Goal: Task Accomplishment & Management: Manage account settings

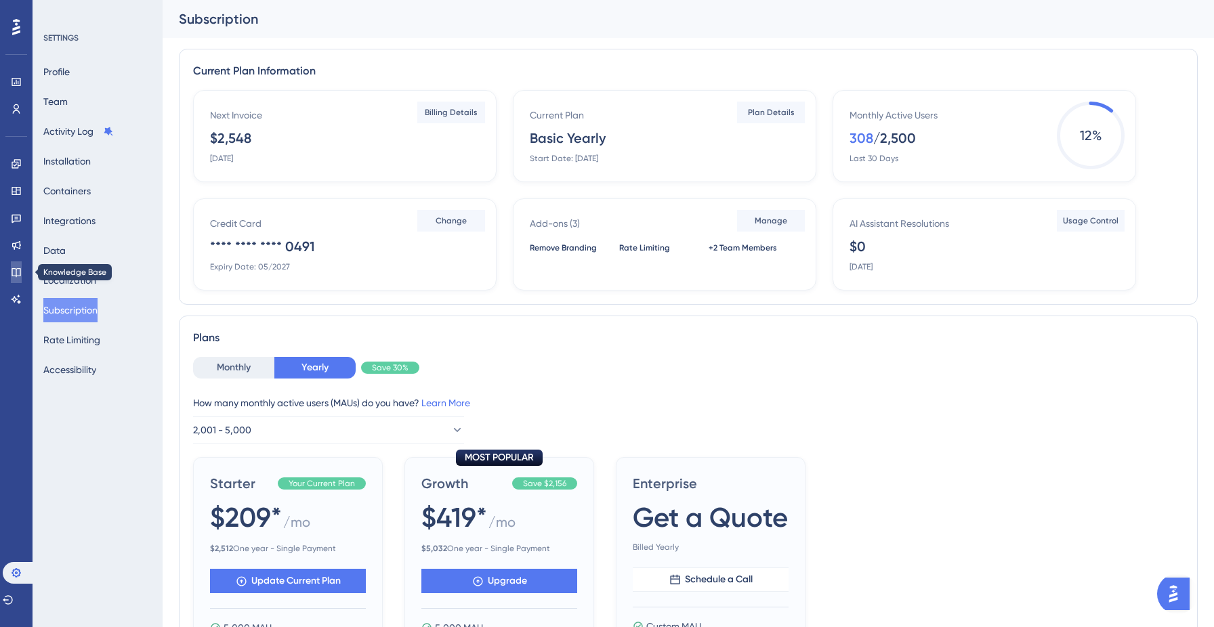
click at [19, 276] on icon at bounding box center [16, 272] width 11 height 11
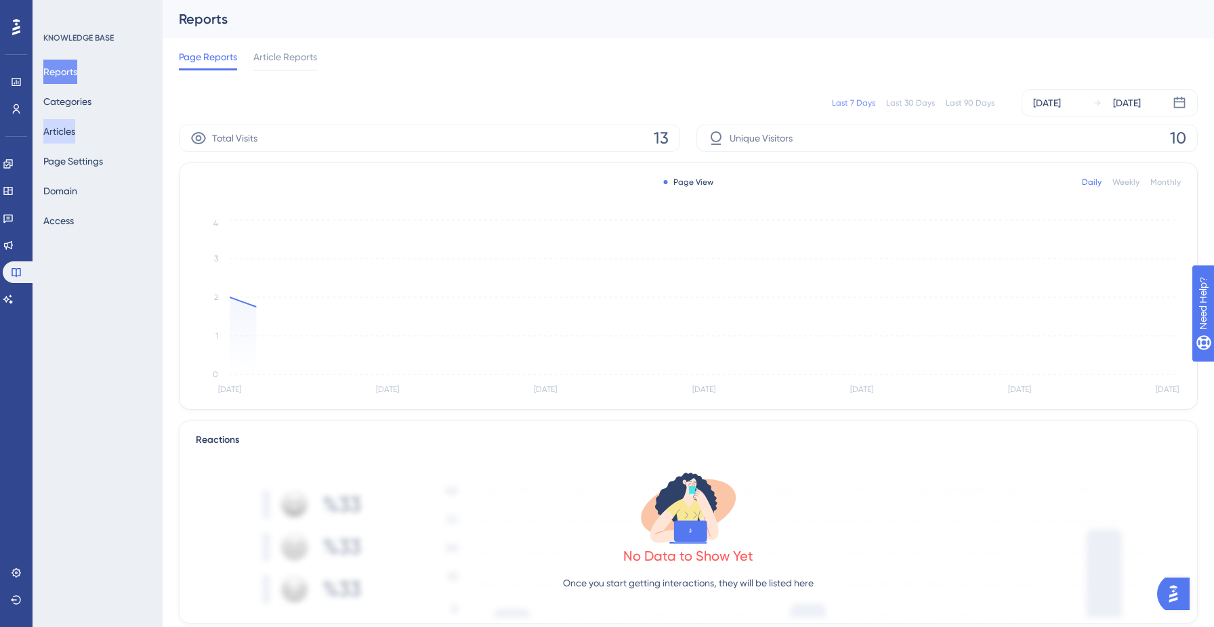
click at [75, 129] on button "Articles" at bounding box center [59, 131] width 32 height 24
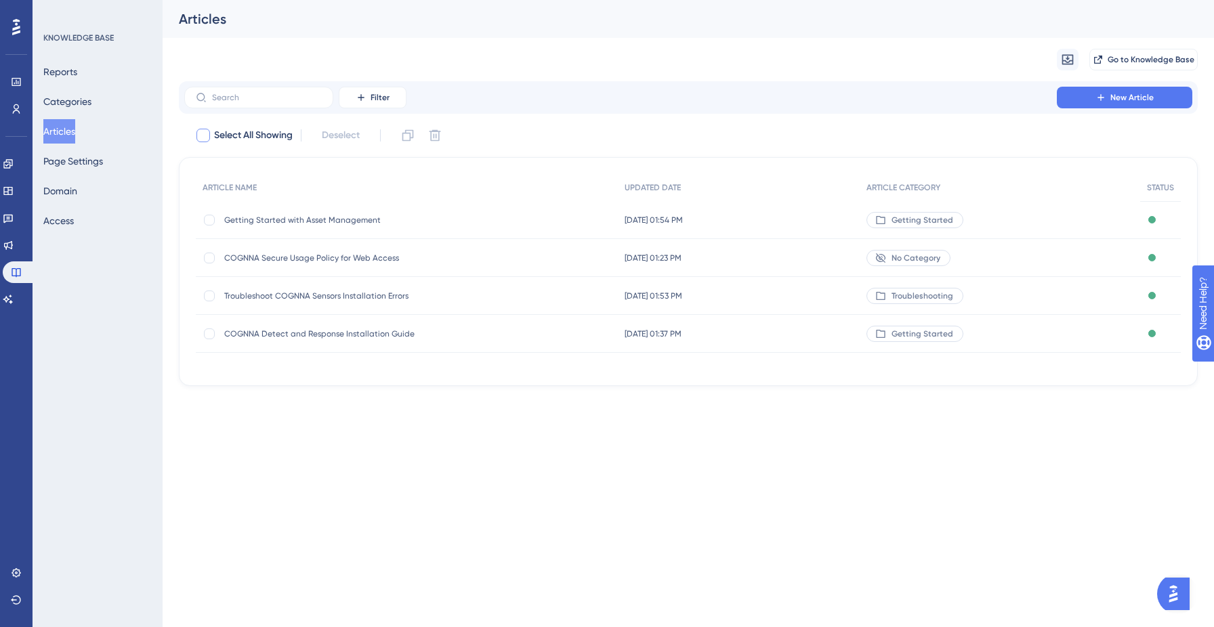
click at [210, 139] on div at bounding box center [203, 135] width 16 height 16
checkbox input "true"
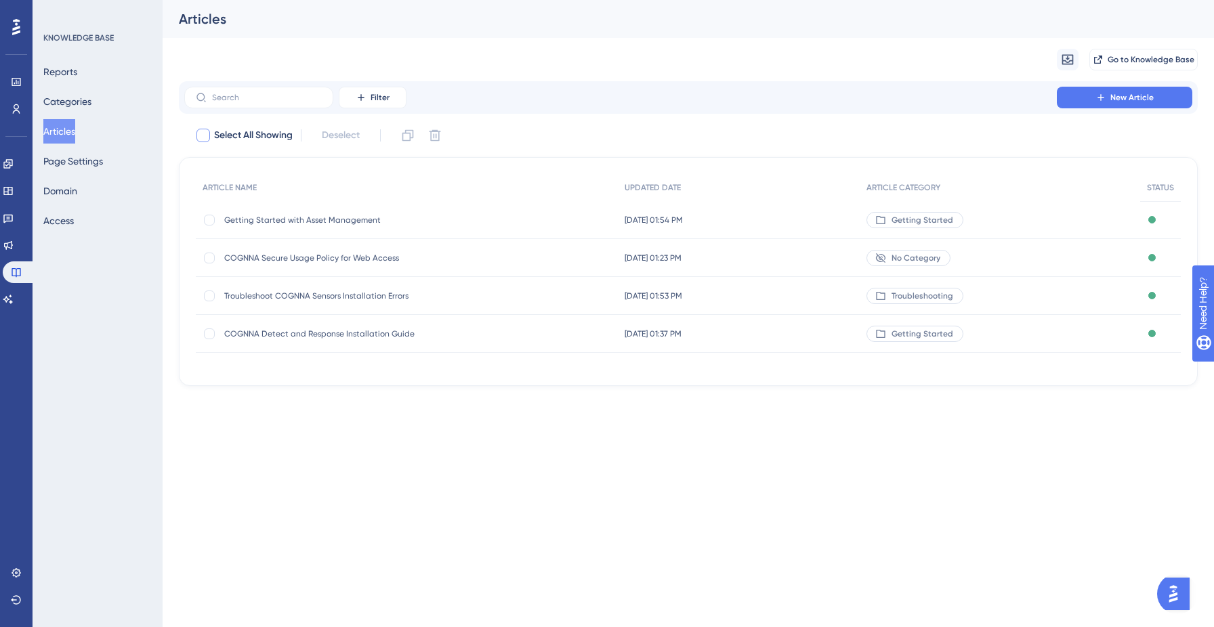
checkbox input "true"
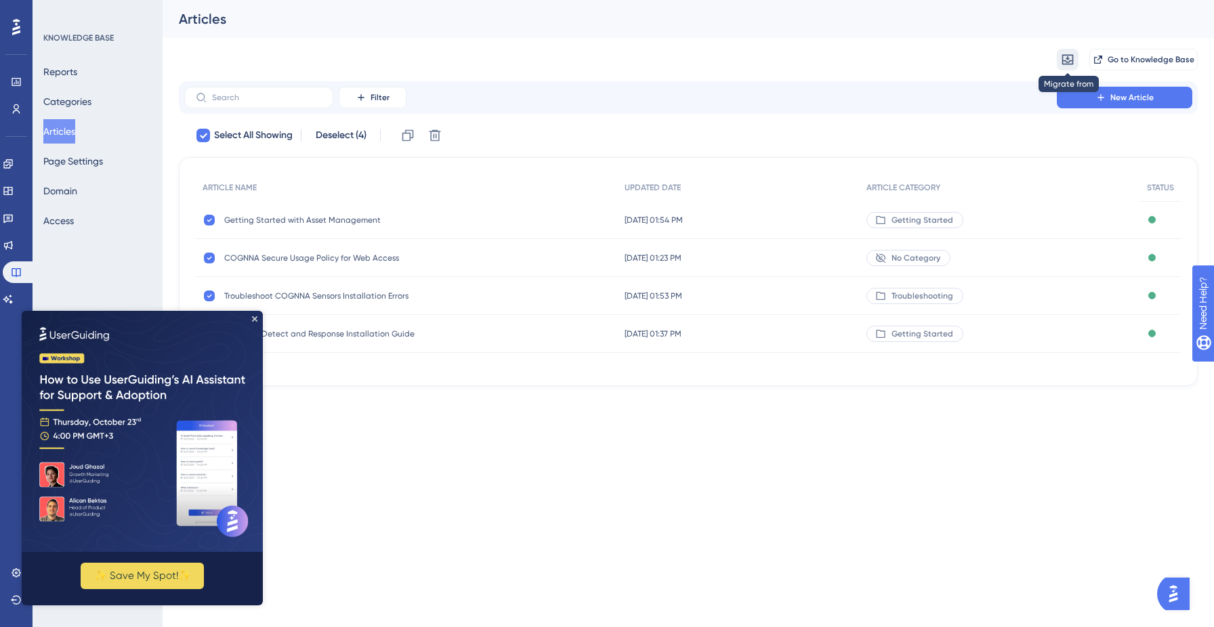
click at [1069, 59] on icon at bounding box center [1068, 60] width 14 height 14
click at [1020, 66] on div "Migrate from from Zendesk from Zendesk from Intercom from Intercom Go to Knowle…" at bounding box center [688, 59] width 1019 height 43
click at [255, 317] on icon "Close Preview" at bounding box center [254, 318] width 5 height 5
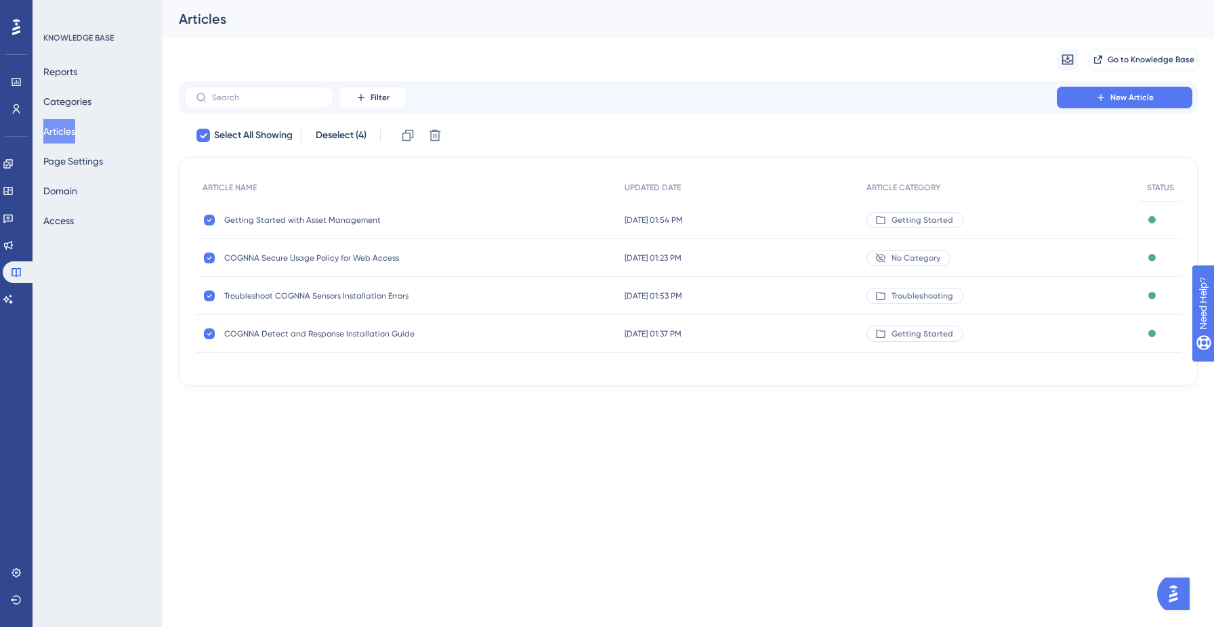
click at [274, 223] on span "Getting Started with Asset Management" at bounding box center [332, 220] width 217 height 11
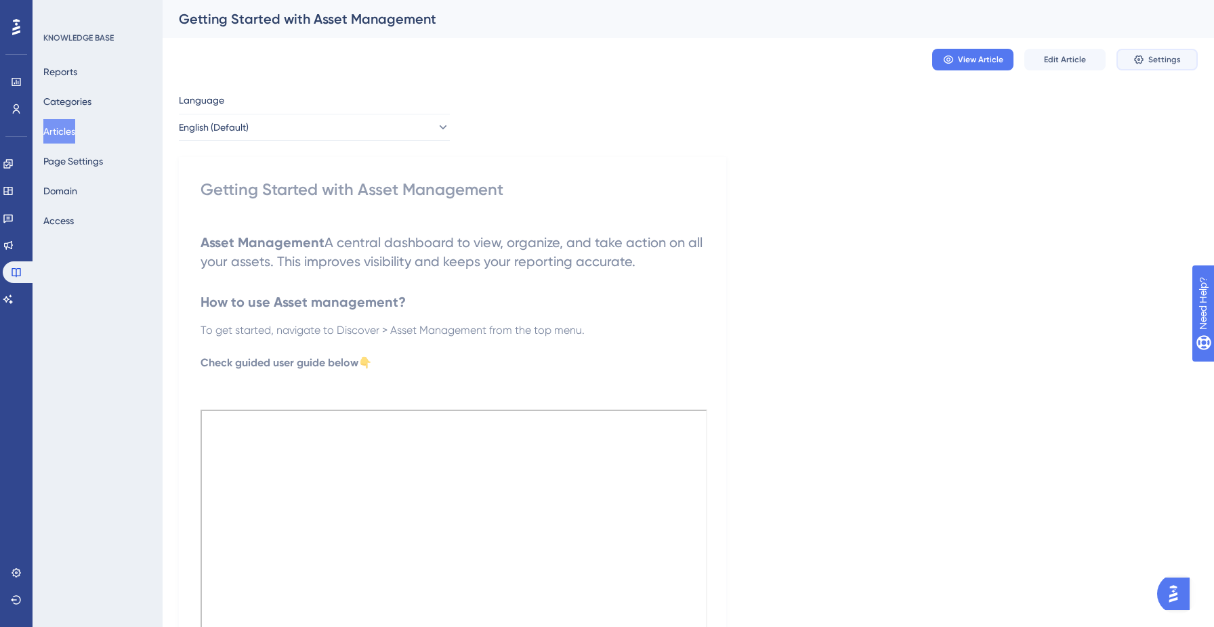
click at [1157, 59] on span "Settings" at bounding box center [1165, 59] width 33 height 11
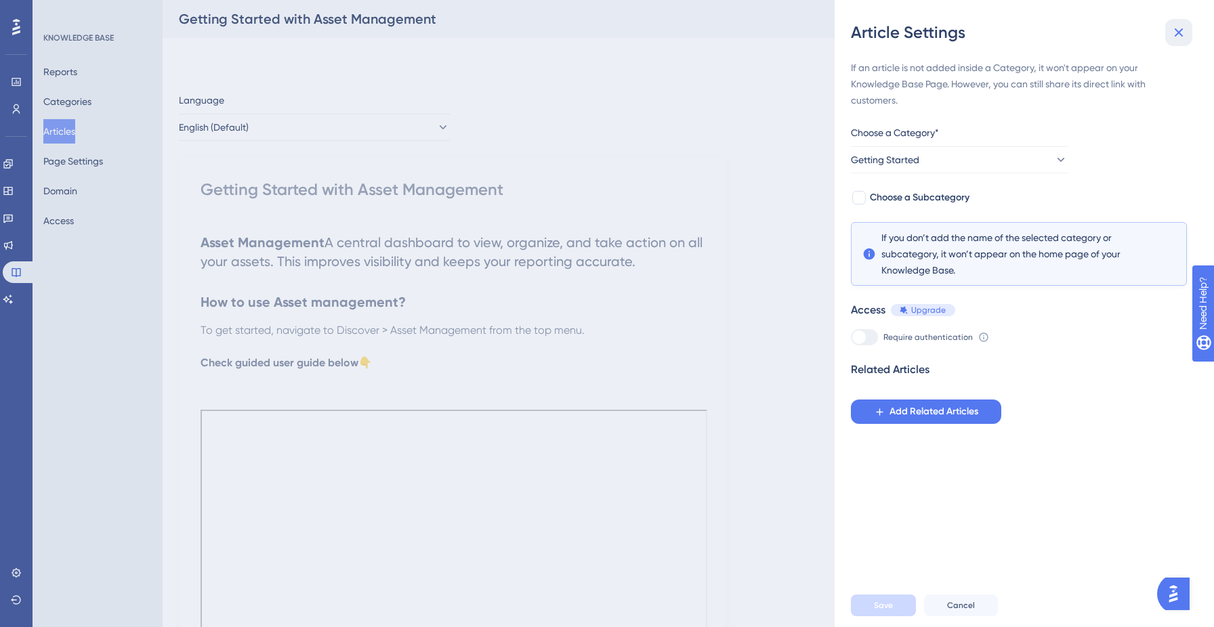
click at [1187, 26] on button at bounding box center [1179, 32] width 27 height 27
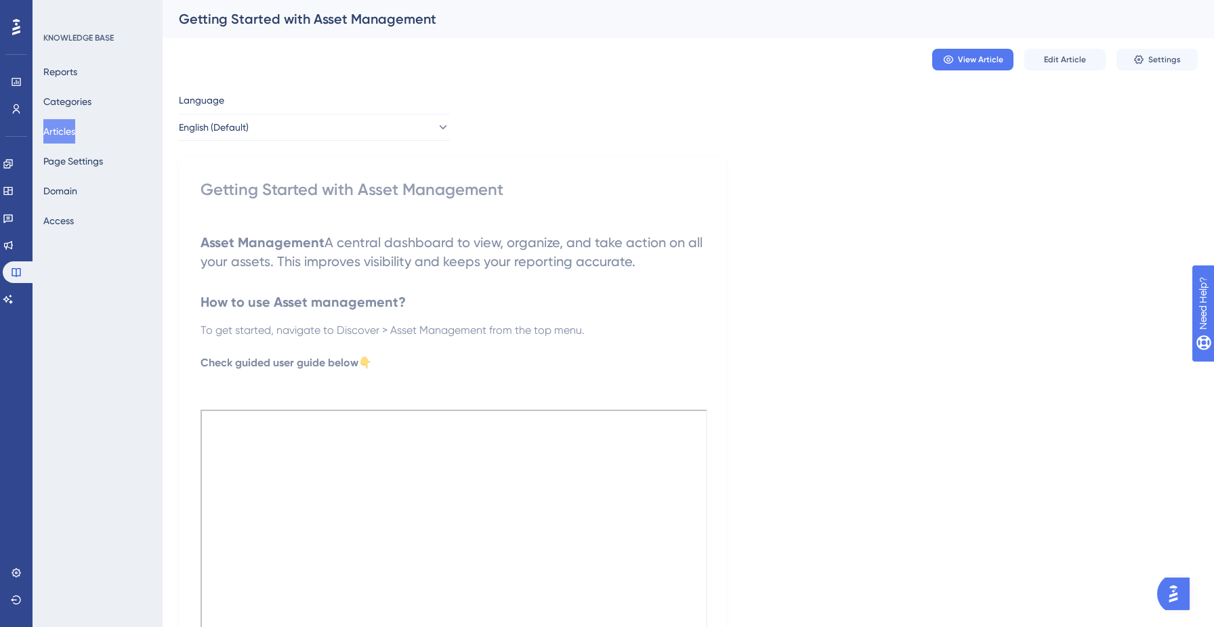
click at [57, 137] on button "Articles" at bounding box center [59, 131] width 32 height 24
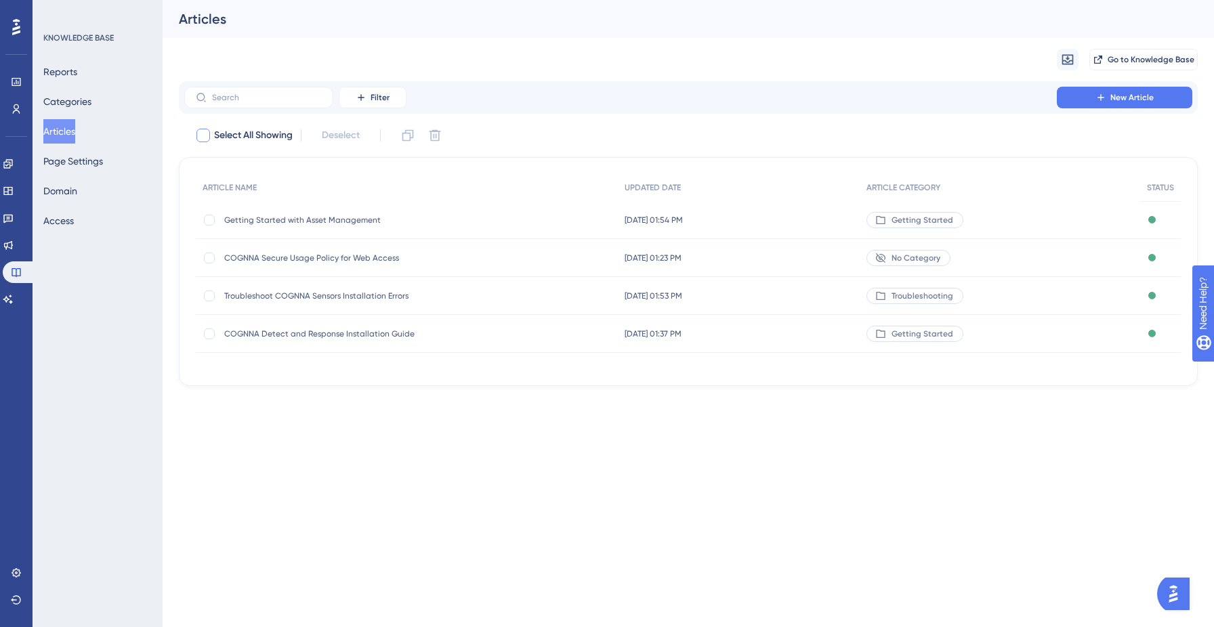
click at [205, 138] on div at bounding box center [204, 136] width 14 height 14
checkbox input "true"
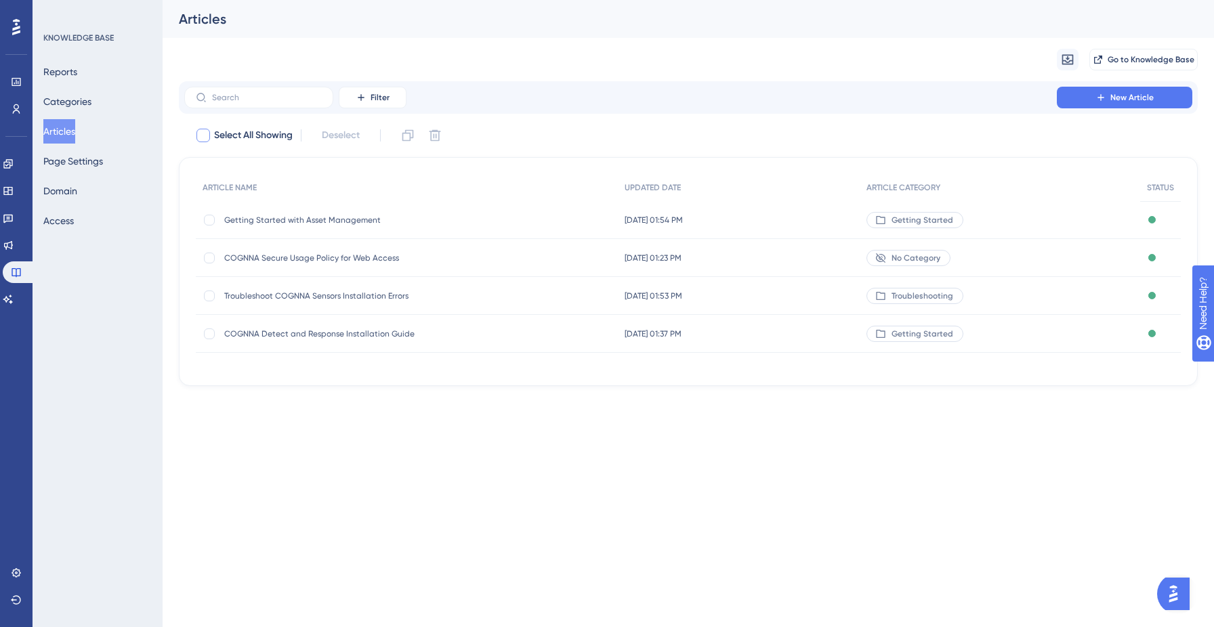
checkbox input "true"
click at [18, 571] on icon at bounding box center [16, 573] width 11 height 11
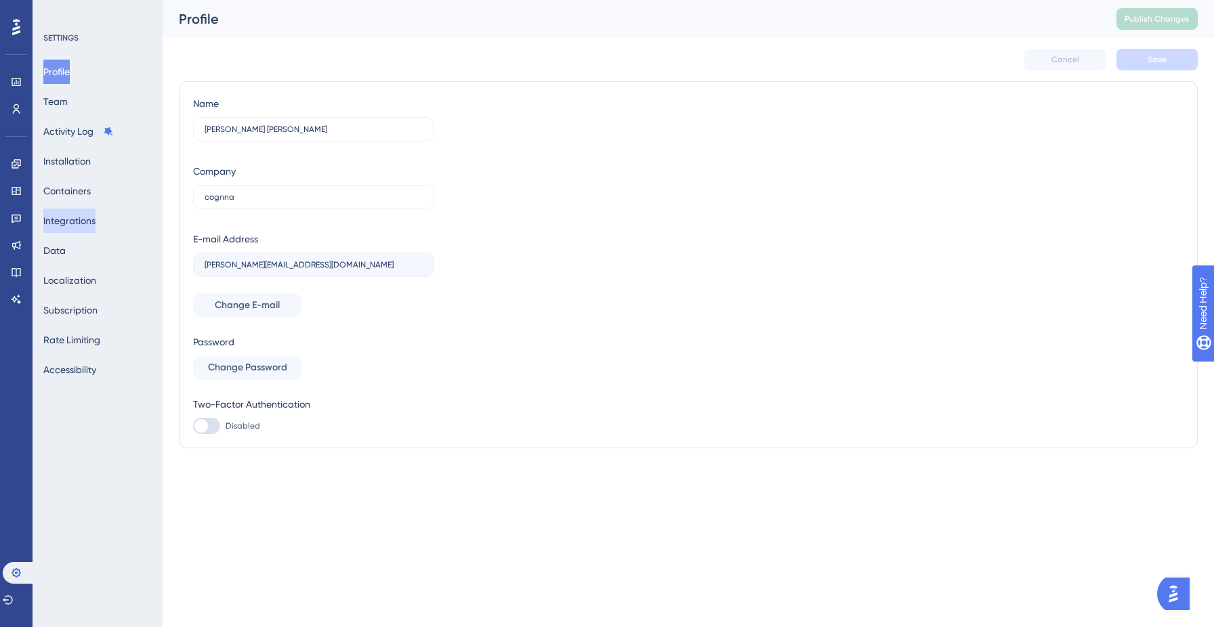
click at [81, 217] on button "Integrations" at bounding box center [69, 221] width 52 height 24
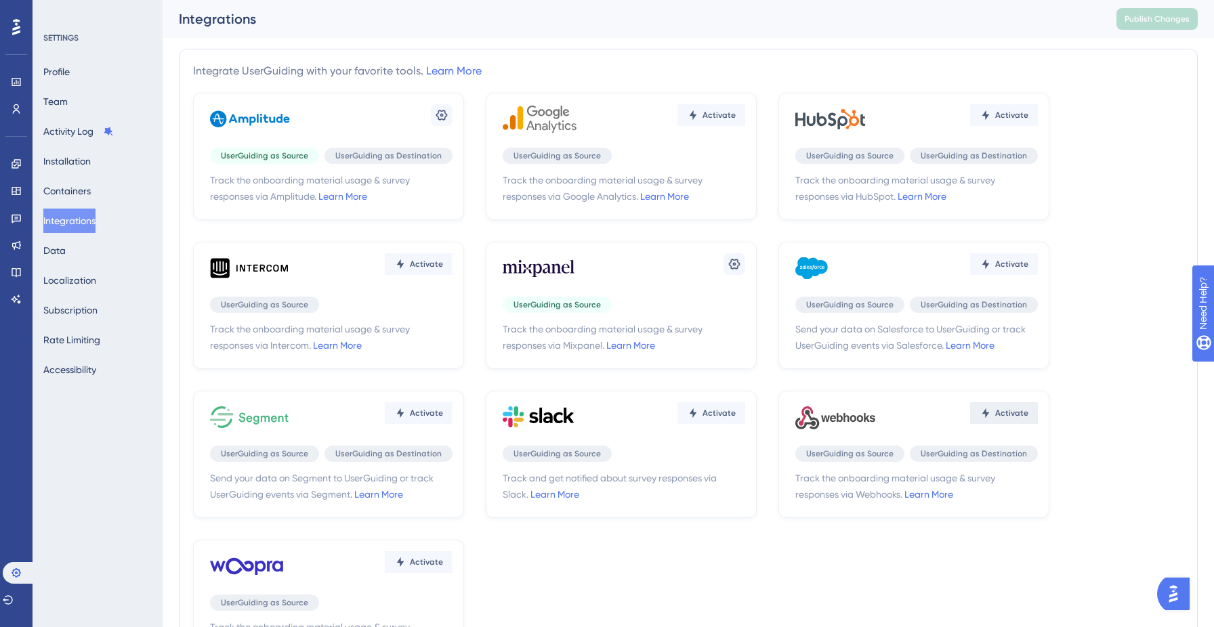
click at [1003, 416] on span "Activate" at bounding box center [1011, 413] width 33 height 11
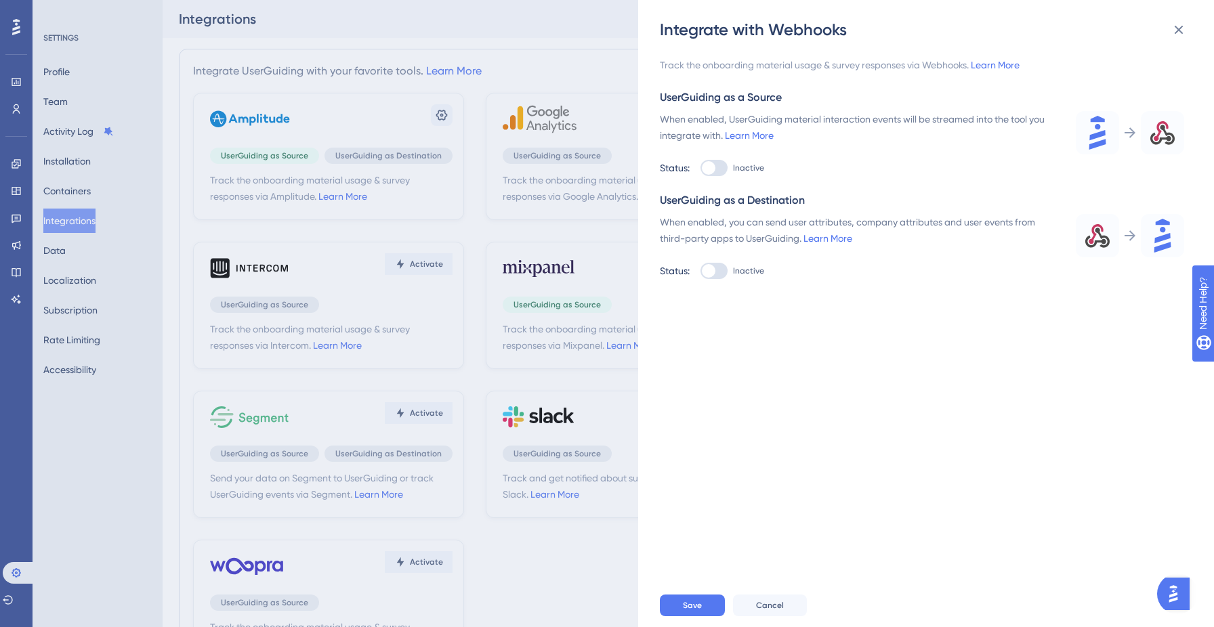
click at [9, 375] on div "Integrate with Webhooks Track the onboarding material usage & survey responses …" at bounding box center [607, 313] width 1214 height 627
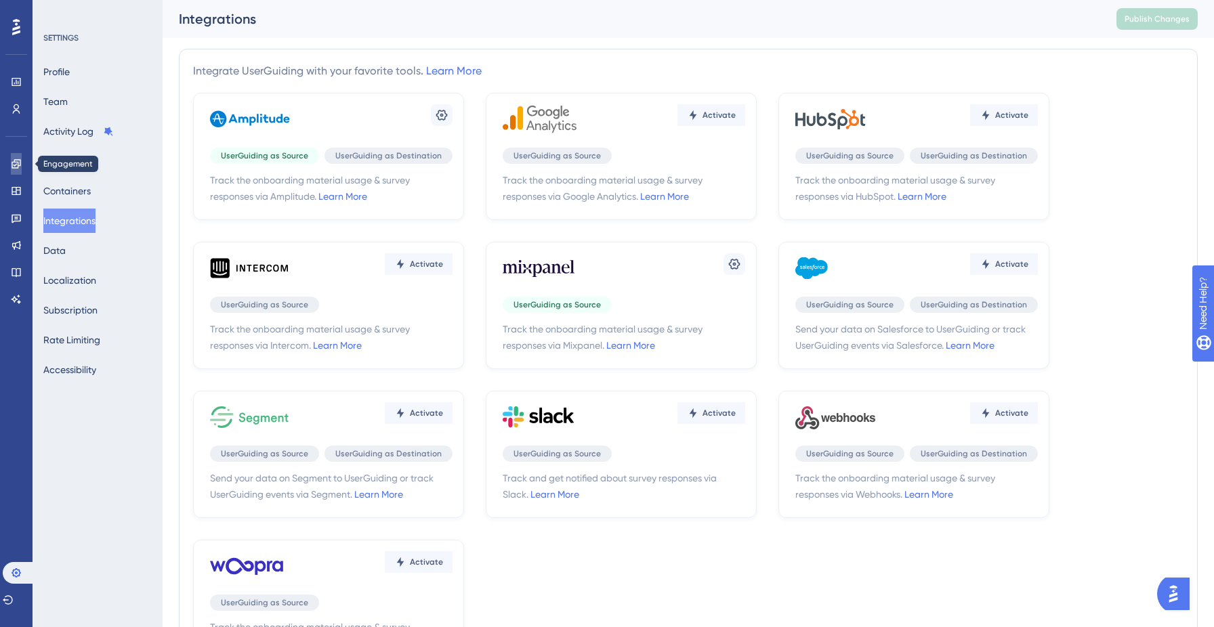
click at [14, 163] on icon at bounding box center [16, 164] width 11 height 11
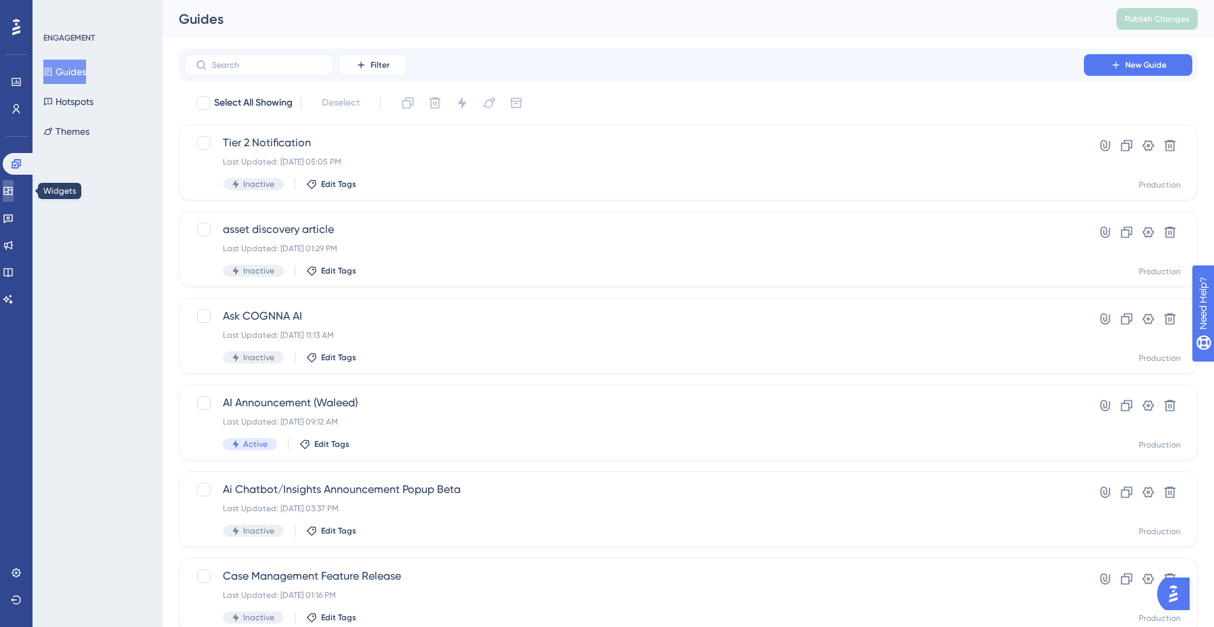
click at [12, 190] on icon at bounding box center [8, 191] width 11 height 11
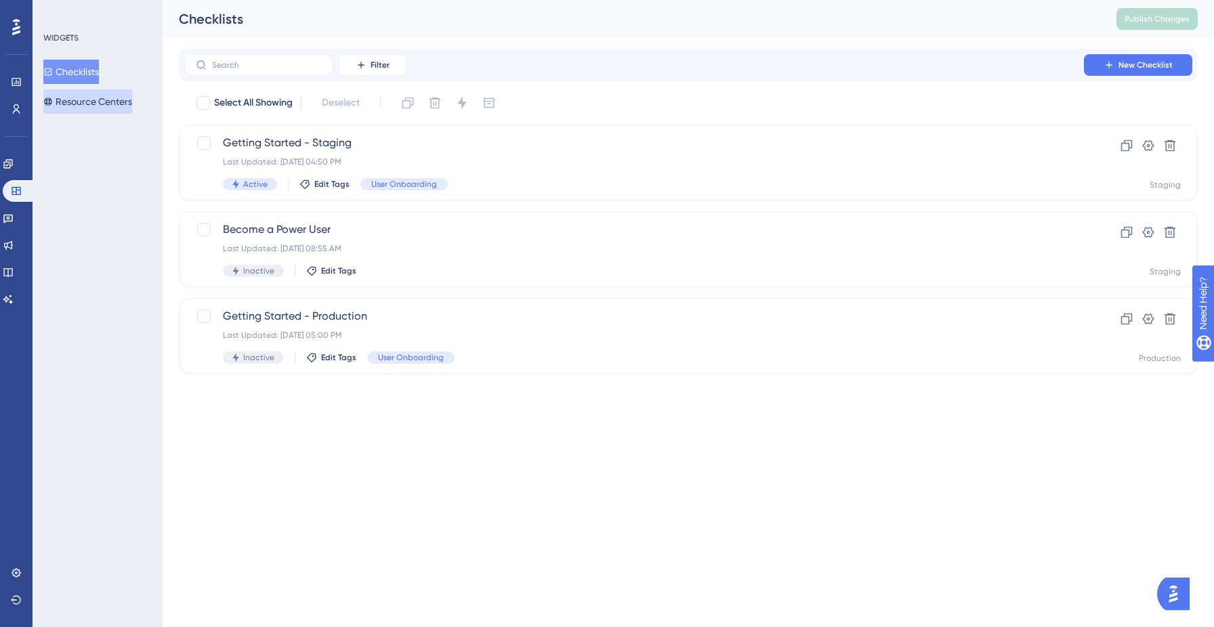
click at [89, 107] on button "Resource Centers" at bounding box center [87, 101] width 89 height 24
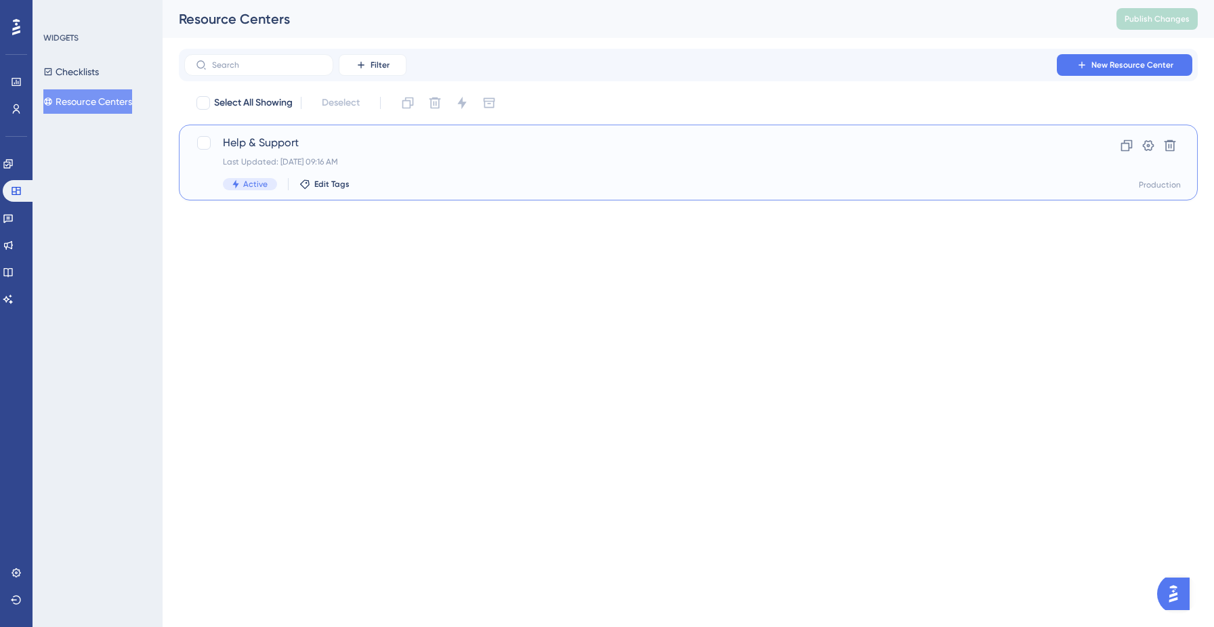
click at [1039, 154] on div "Help & Support Last Updated: [DATE] 09:16 AM Active Edit Tags" at bounding box center [634, 163] width 823 height 56
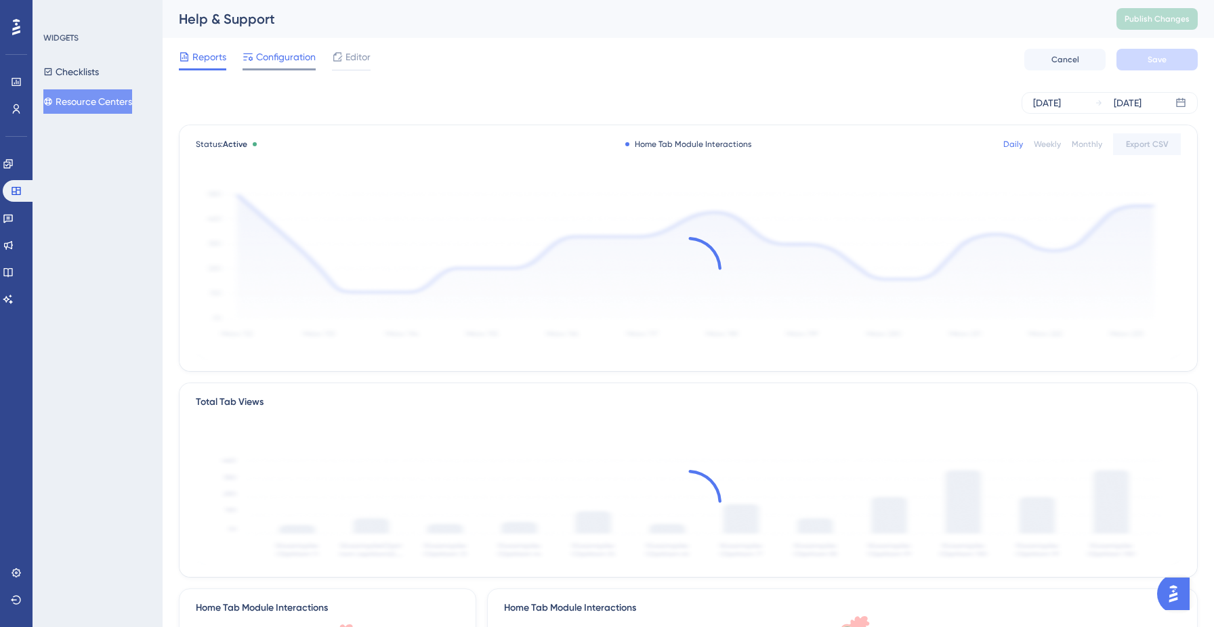
click at [276, 54] on span "Configuration" at bounding box center [286, 57] width 60 height 16
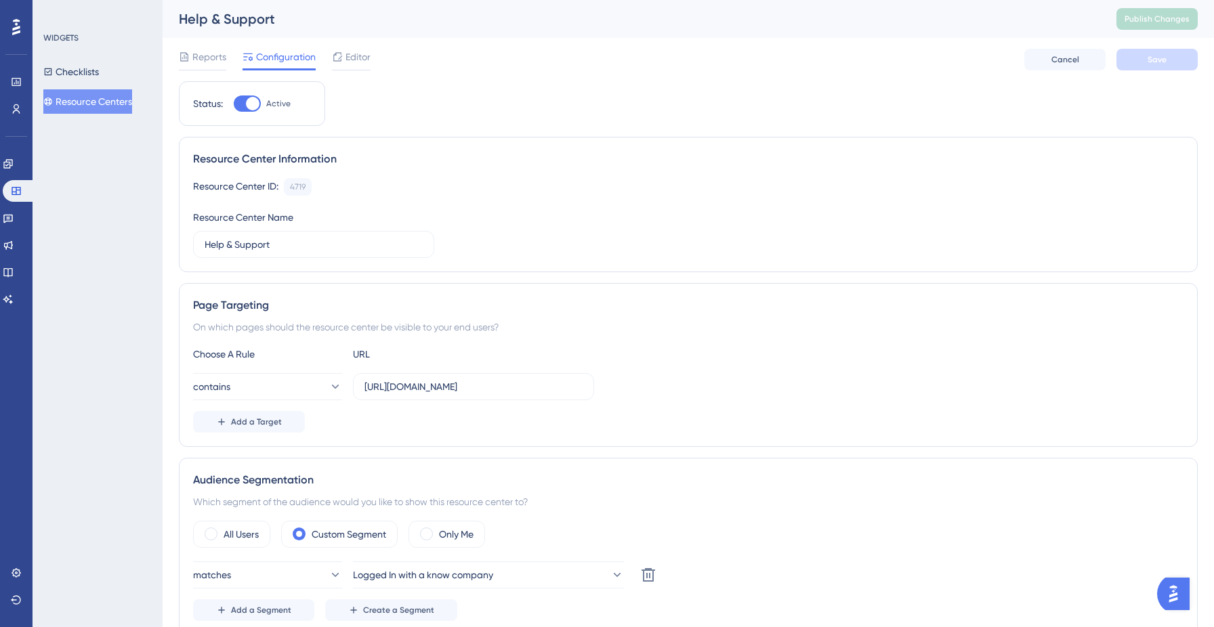
click at [360, 46] on div "Reports Configuration Editor Cancel Save" at bounding box center [688, 59] width 1019 height 43
click at [354, 58] on span "Editor" at bounding box center [358, 57] width 25 height 16
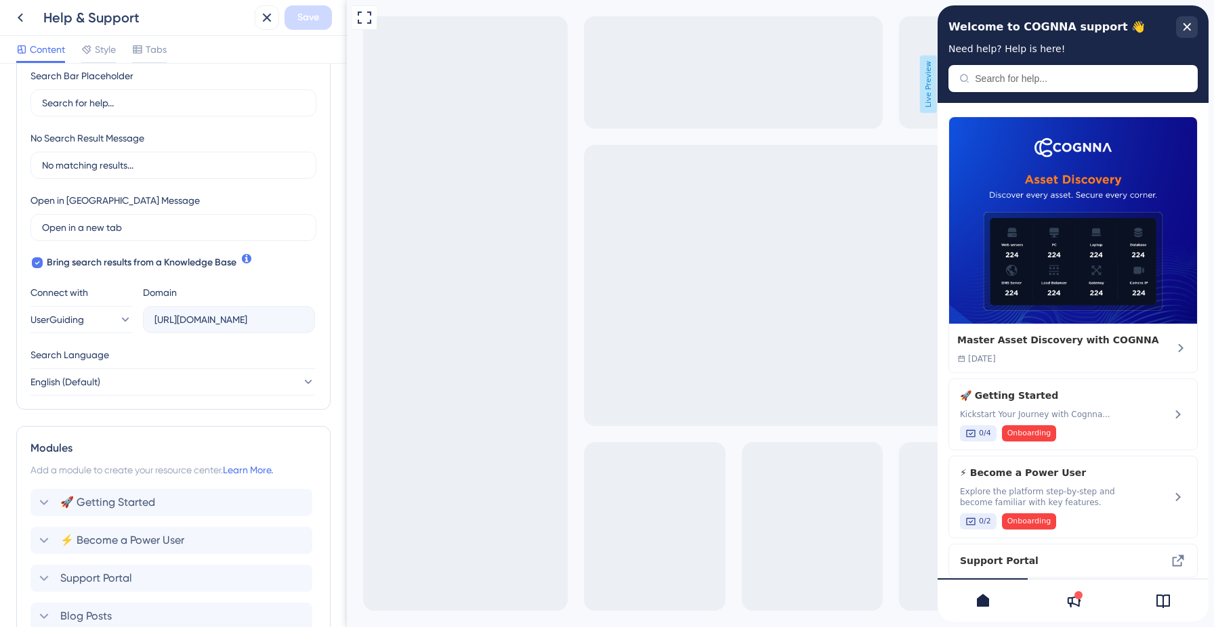
scroll to position [271, 0]
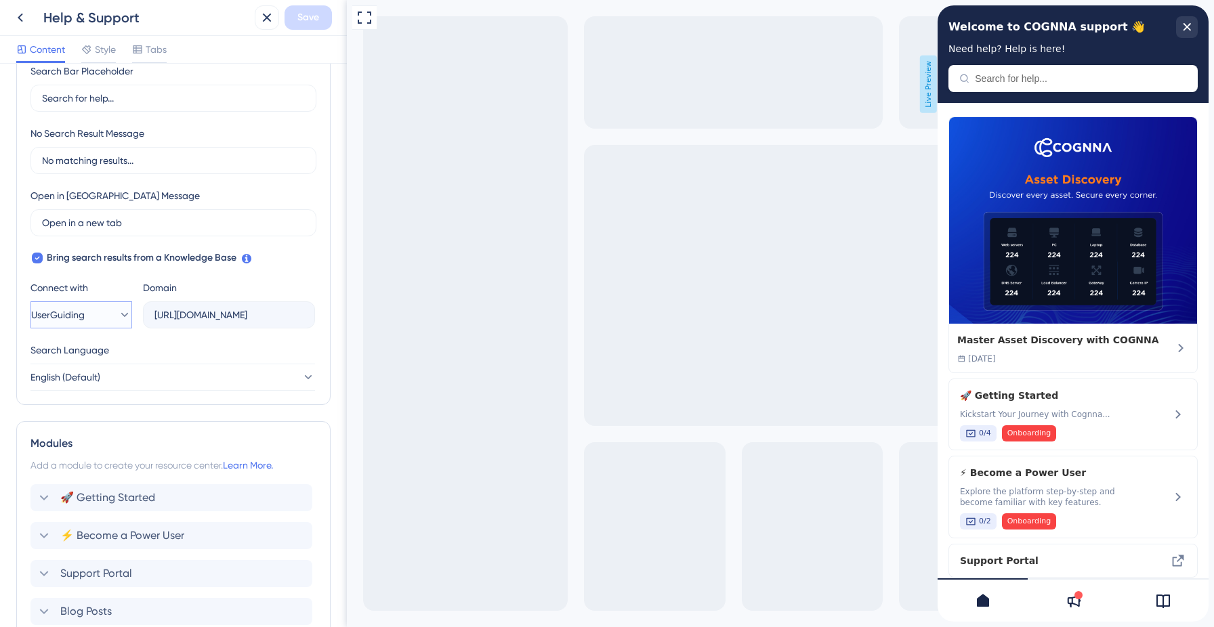
click at [85, 315] on span "UserGuiding" at bounding box center [58, 315] width 54 height 16
click at [112, 318] on icon at bounding box center [114, 315] width 14 height 14
click at [400, 372] on div "Full Screen Preview Live Preview" at bounding box center [780, 313] width 867 height 627
click at [16, 18] on icon at bounding box center [20, 17] width 16 height 16
